Goal: Information Seeking & Learning: Learn about a topic

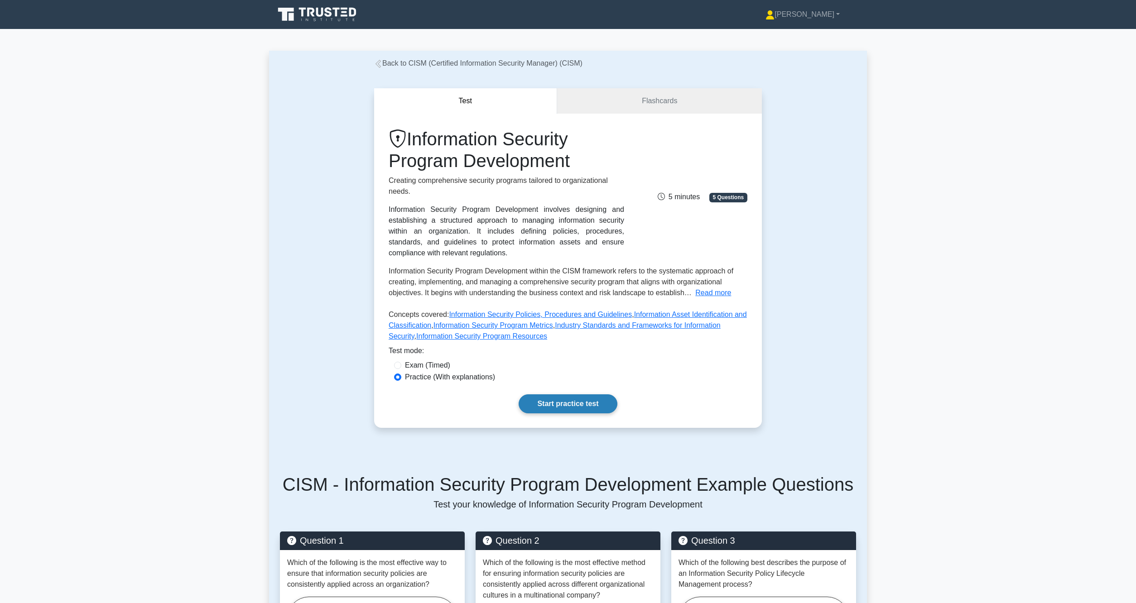
click at [565, 406] on link "Start practice test" at bounding box center [568, 403] width 98 height 19
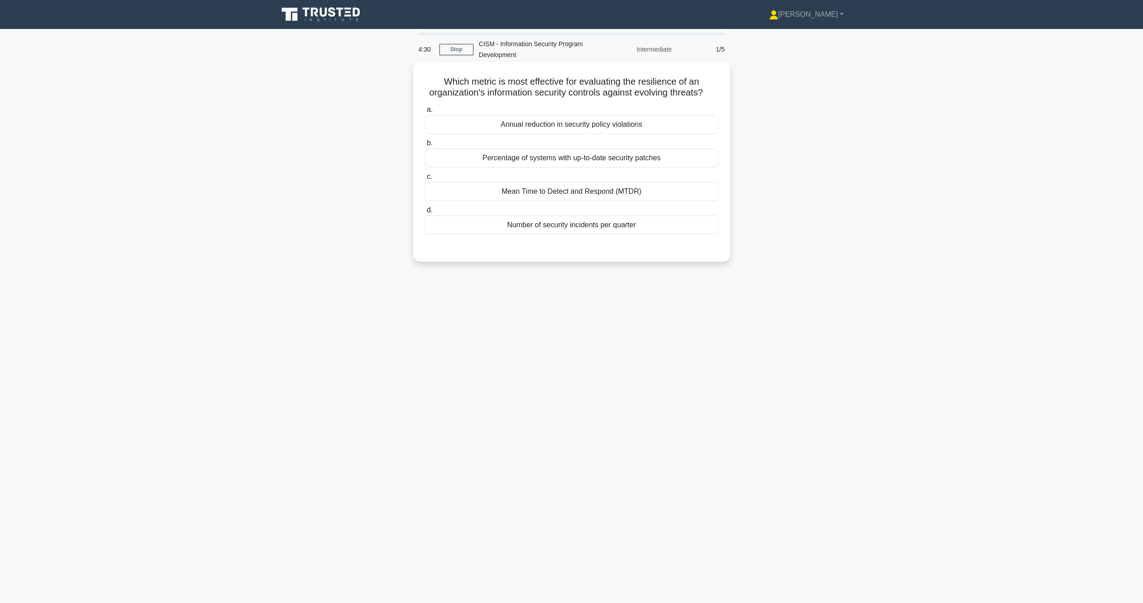
click at [493, 235] on div "Number of security incidents per quarter" at bounding box center [571, 225] width 293 height 19
click at [425, 213] on input "d. Number of security incidents per quarter" at bounding box center [425, 210] width 0 height 6
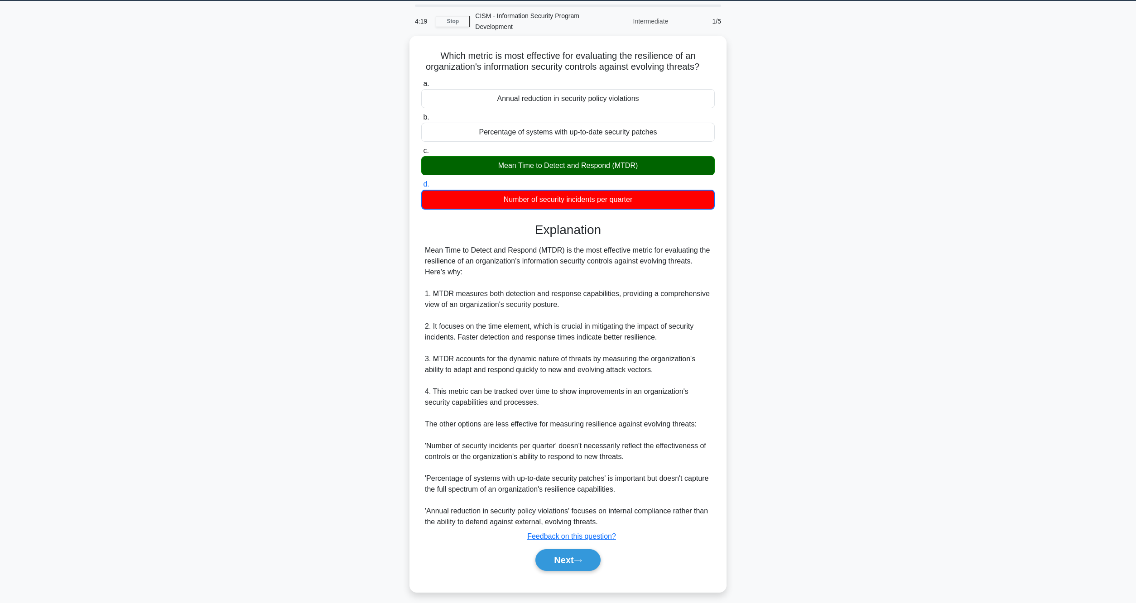
scroll to position [43, 0]
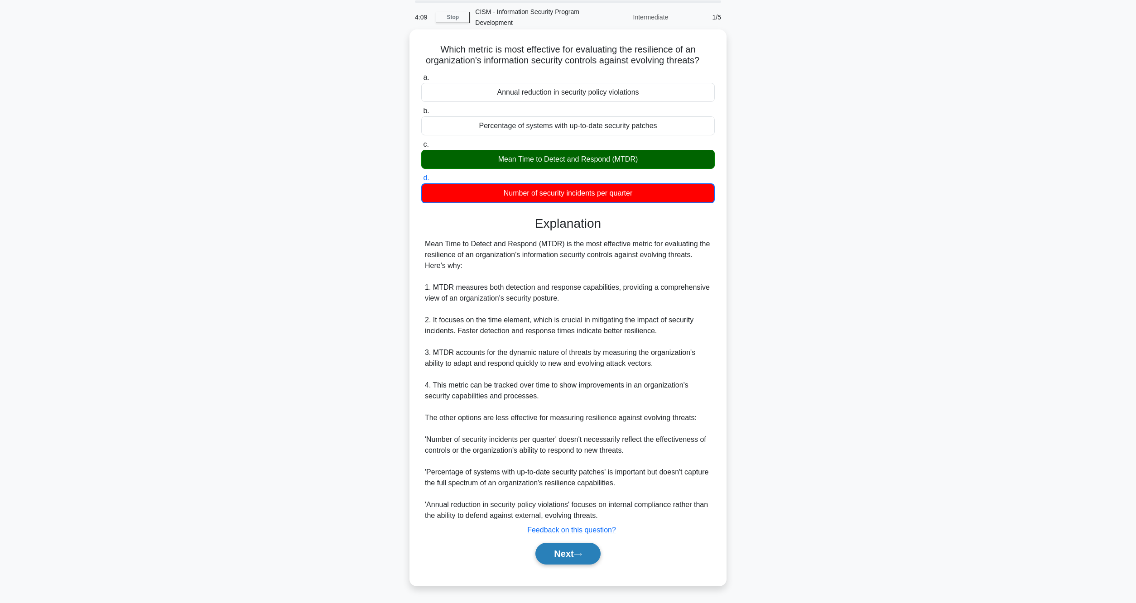
click at [559, 559] on button "Next" at bounding box center [567, 554] width 65 height 22
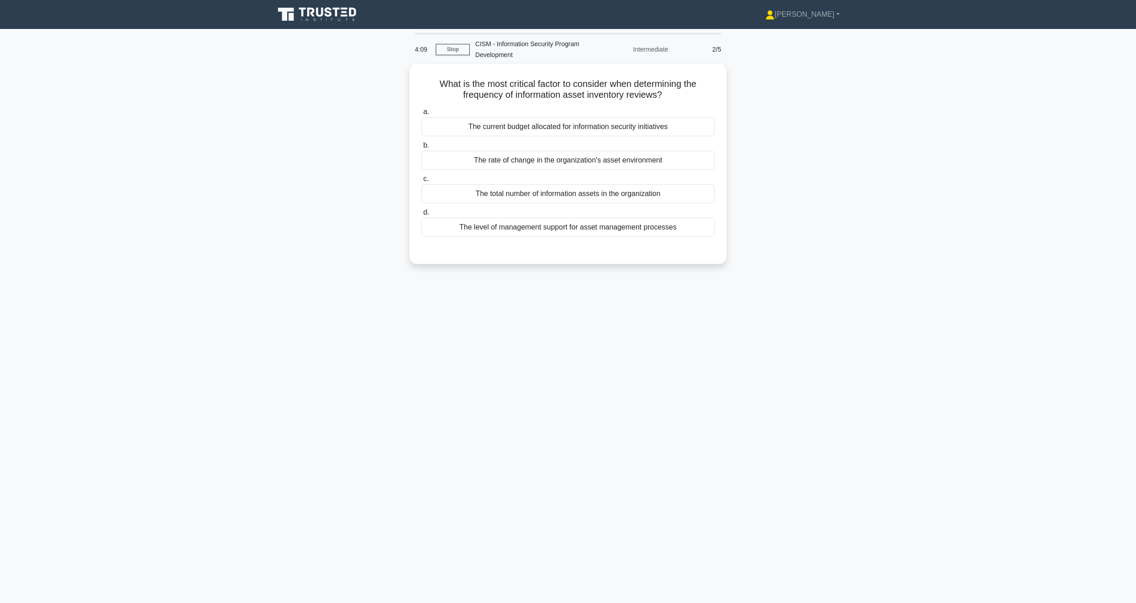
scroll to position [0, 0]
click at [538, 160] on div "The rate of change in the organization's asset environment" at bounding box center [571, 158] width 293 height 19
click at [425, 146] on input "b. The rate of change in the organization's asset environment" at bounding box center [425, 143] width 0 height 6
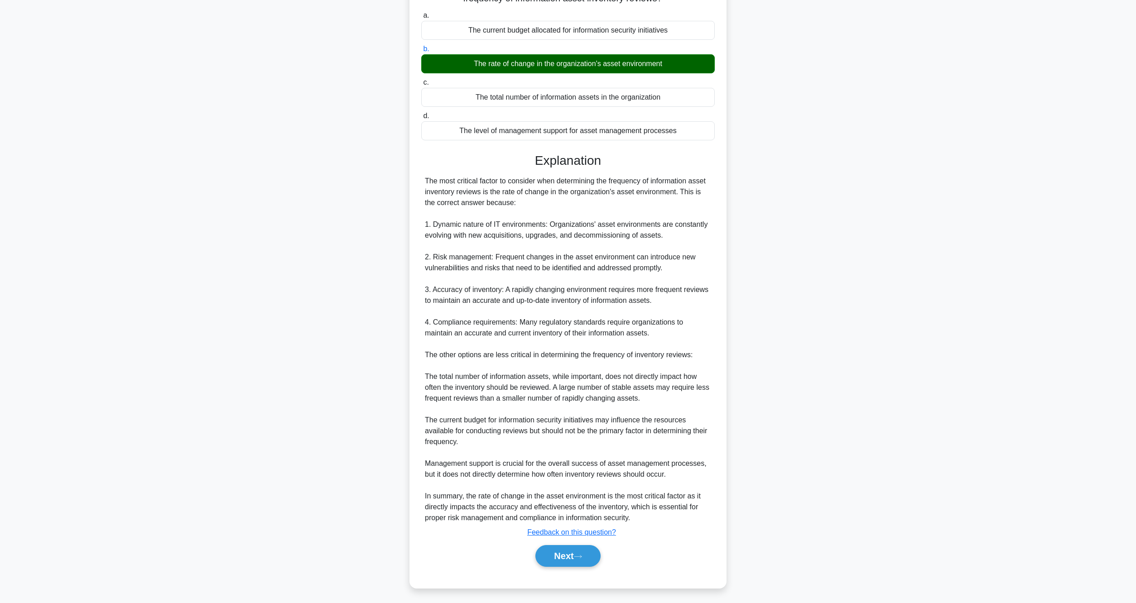
scroll to position [97, 0]
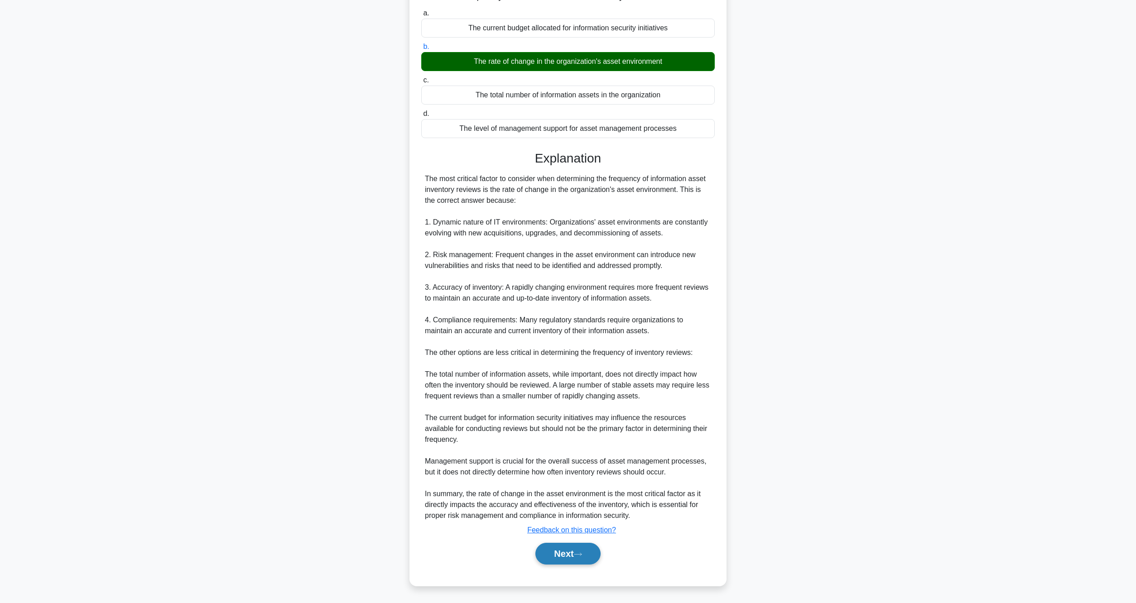
click at [542, 557] on button "Next" at bounding box center [567, 554] width 65 height 22
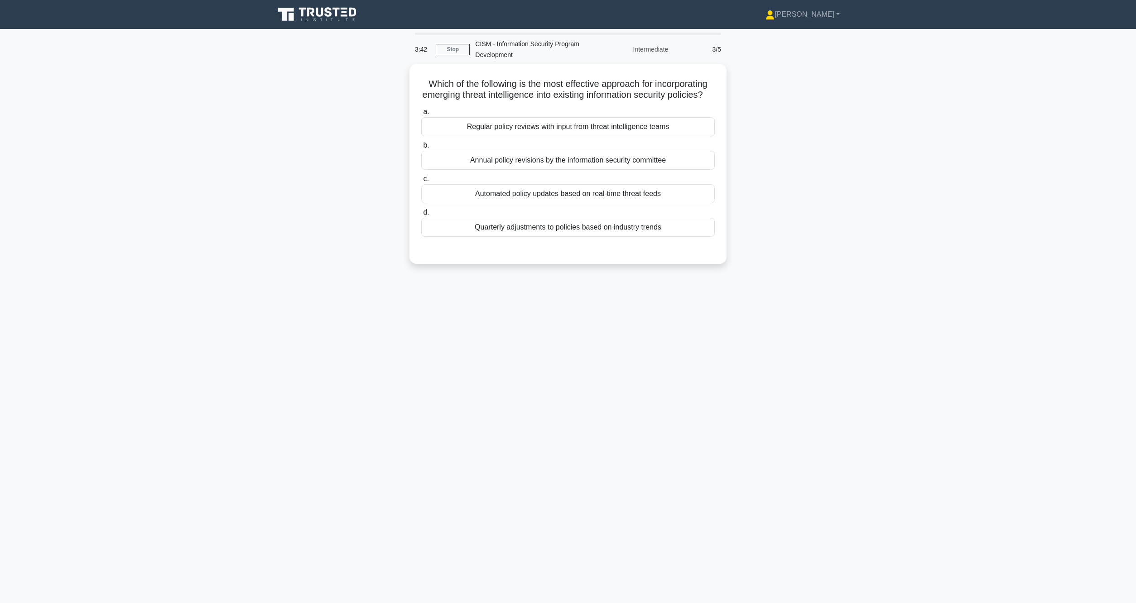
scroll to position [0, 0]
click at [543, 134] on div "Regular policy reviews with input from threat intelligence teams" at bounding box center [571, 124] width 293 height 19
click at [425, 113] on input "a. Regular policy reviews with input from threat intelligence teams" at bounding box center [425, 110] width 0 height 6
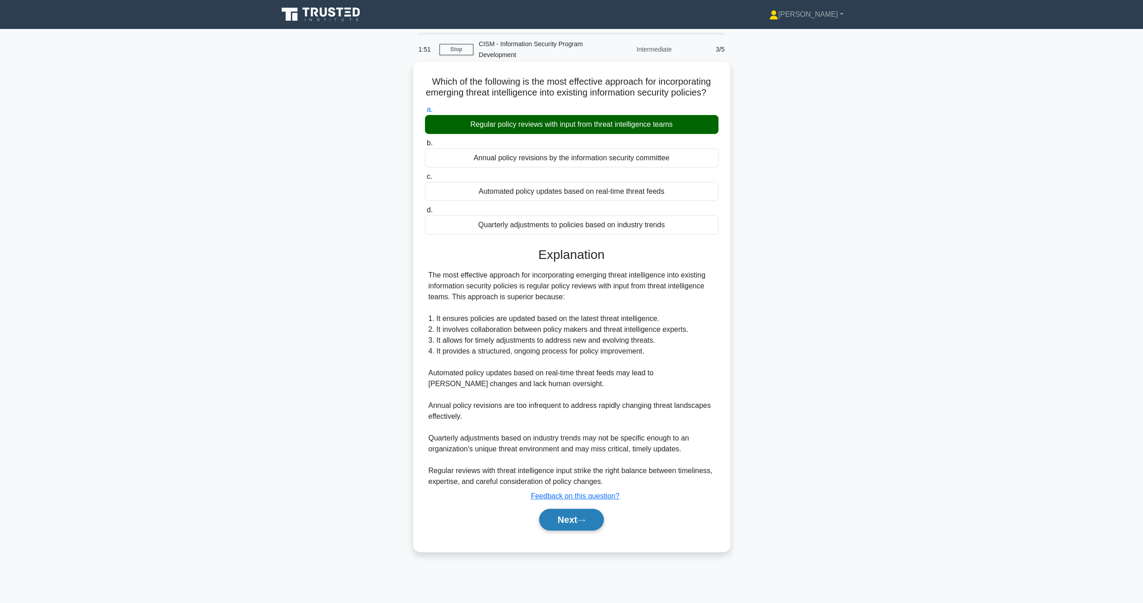
click at [567, 529] on button "Next" at bounding box center [571, 520] width 65 height 22
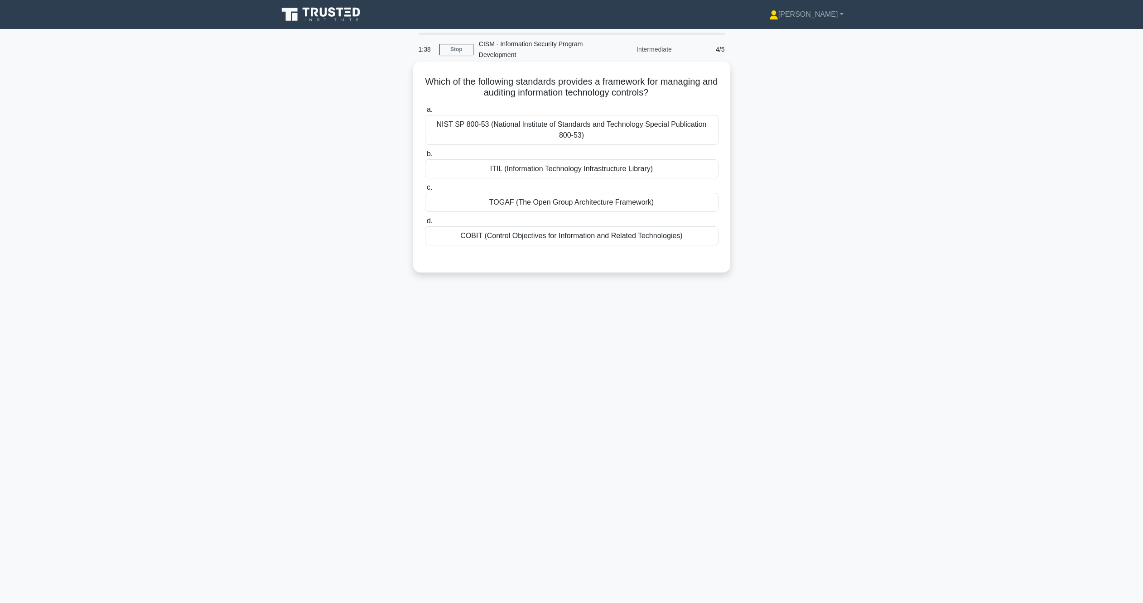
click at [564, 248] on div "a. NIST SP 800-53 (National Institute of Standards and Technology Special Publi…" at bounding box center [571, 181] width 295 height 159
click at [567, 241] on div "COBIT (Control Objectives for Information and Related Technologies)" at bounding box center [571, 235] width 293 height 19
click at [425, 224] on input "d. COBIT (Control Objectives for Information and Related Technologies)" at bounding box center [425, 221] width 0 height 6
